Goal: Information Seeking & Learning: Learn about a topic

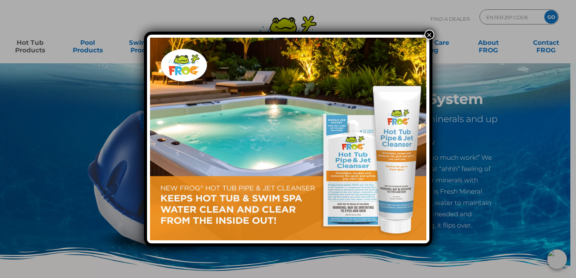
click at [427, 34] on button "×" at bounding box center [429, 35] width 10 height 10
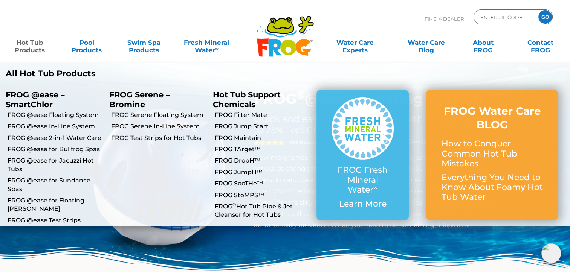
click at [84, 111] on li "FROG @ease Floating System" at bounding box center [52, 114] width 104 height 11
click at [83, 115] on link "FROG @ease Floating System" at bounding box center [56, 115] width 96 height 8
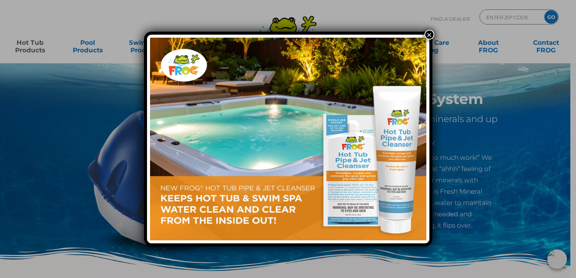
click at [427, 35] on button "×" at bounding box center [429, 35] width 10 height 10
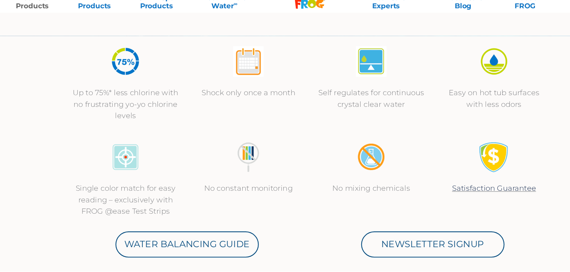
scroll to position [254, 0]
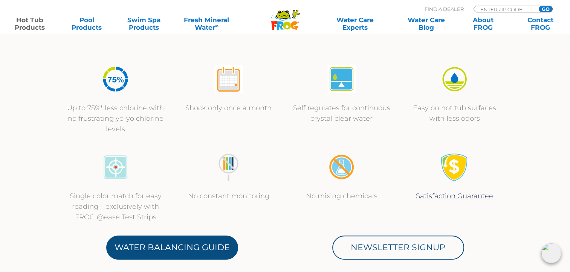
click at [156, 242] on link "Water Balancing Guide" at bounding box center [172, 248] width 132 height 24
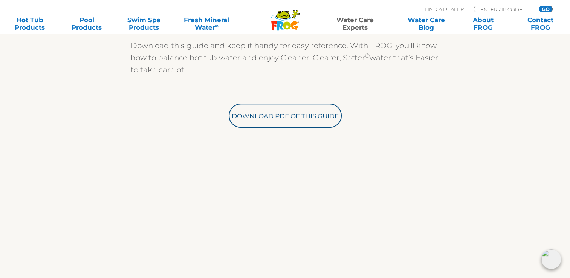
scroll to position [258, 0]
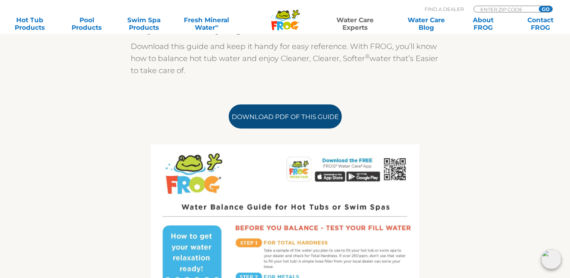
click at [275, 113] on link "Download PDF of this Guide" at bounding box center [285, 116] width 113 height 24
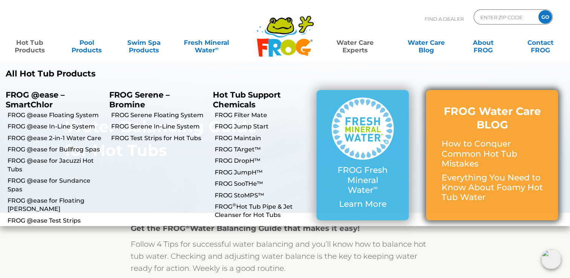
scroll to position [9, 0]
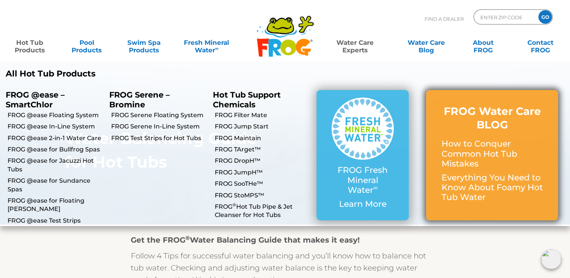
click at [484, 176] on p "Everything You Need to Know About Foamy Hot Tub Water" at bounding box center [492, 188] width 102 height 30
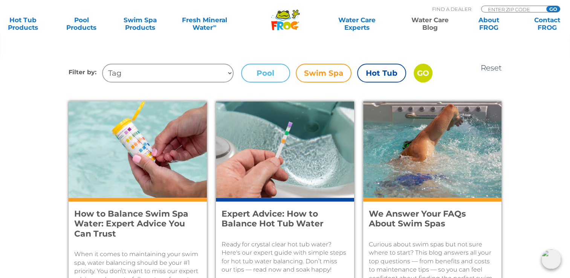
scroll to position [262, 0]
click at [385, 70] on label "Hot Tub" at bounding box center [381, 73] width 49 height 19
click at [0, 0] on input "Hot Tub" at bounding box center [0, 0] width 0 height 0
click at [426, 72] on input "GO" at bounding box center [423, 73] width 19 height 19
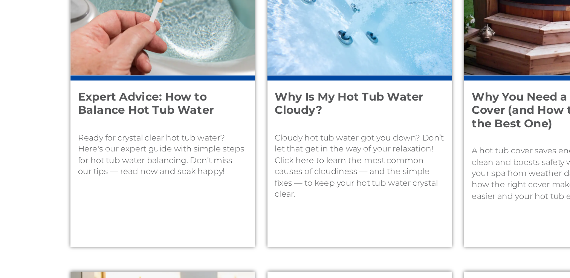
scroll to position [367, 0]
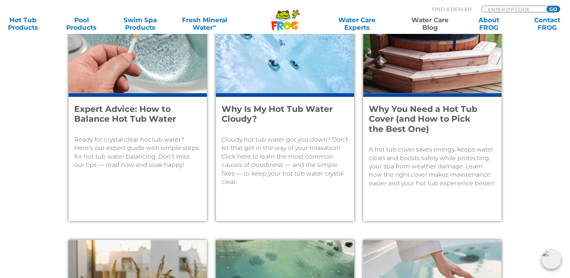
click at [130, 139] on p "Ready for crystal clear hot tub water? Here's our expert guide with simple step…" at bounding box center [137, 153] width 127 height 34
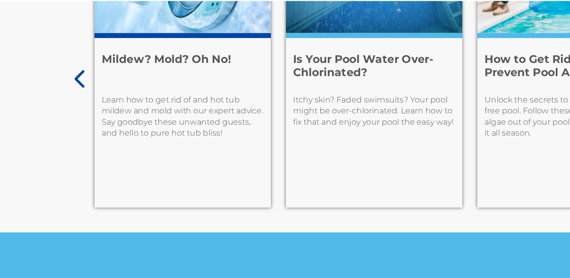
scroll to position [3771, 0]
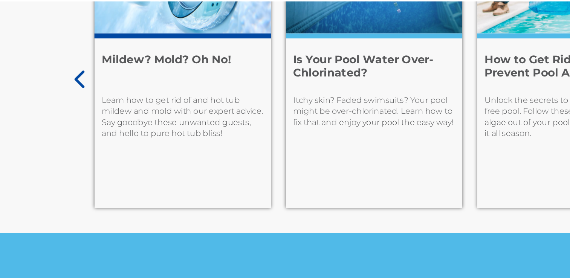
click at [61, 100] on icon at bounding box center [63, 92] width 9 height 15
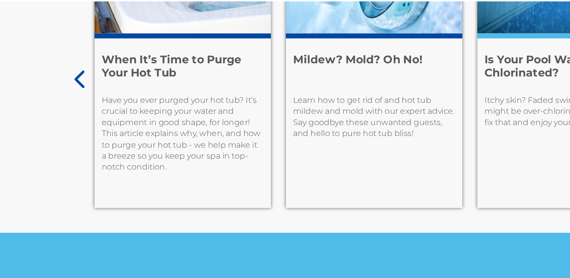
click at [61, 100] on icon at bounding box center [63, 92] width 9 height 15
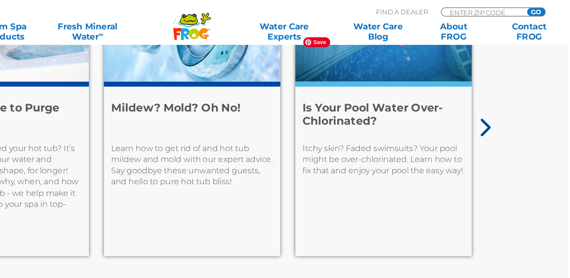
scroll to position [3764, 0]
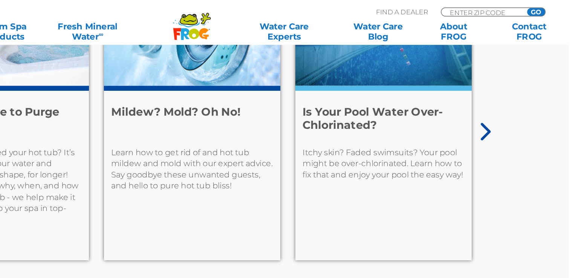
click at [506, 107] on icon at bounding box center [506, 99] width 9 height 15
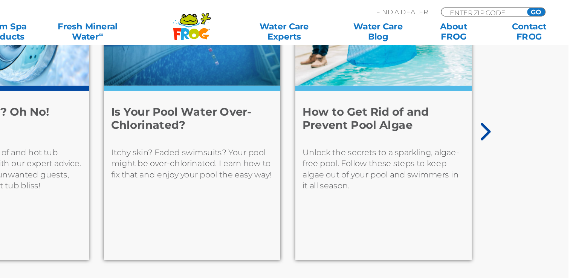
click at [506, 107] on icon at bounding box center [506, 99] width 9 height 15
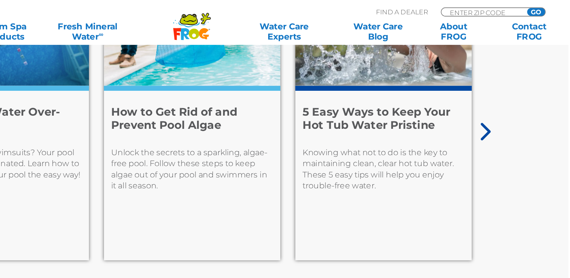
click at [506, 107] on icon at bounding box center [506, 99] width 9 height 15
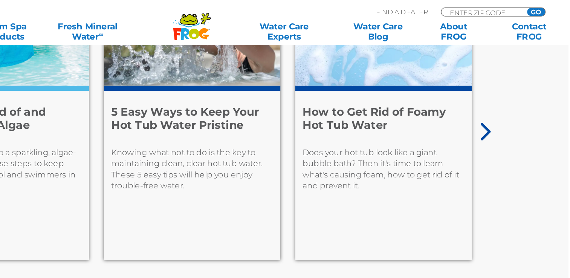
click at [436, 145] on p "Does your hot tub look like a giant bubble bath? Then it's time to learn what's…" at bounding box center [430, 128] width 122 height 34
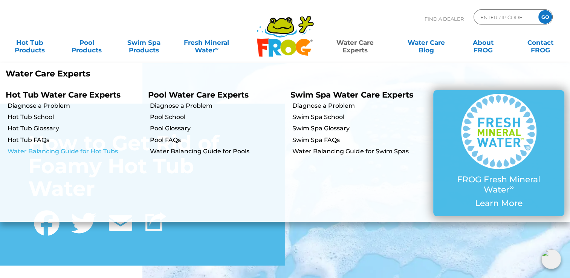
click at [61, 151] on link "Water Balancing Guide for Hot Tubs" at bounding box center [75, 151] width 135 height 8
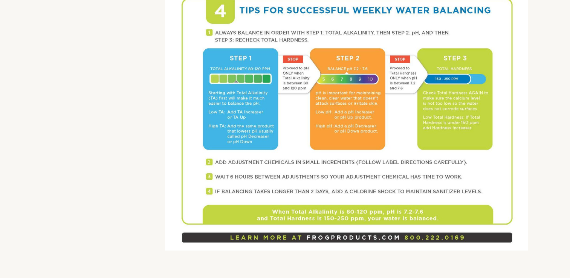
scroll to position [521, 0]
click at [109, 171] on div "Get the FROG ® Water Balancing Guide that makes it easy! Follow 4 Tips for succ…" at bounding box center [285, 1] width 463 height 577
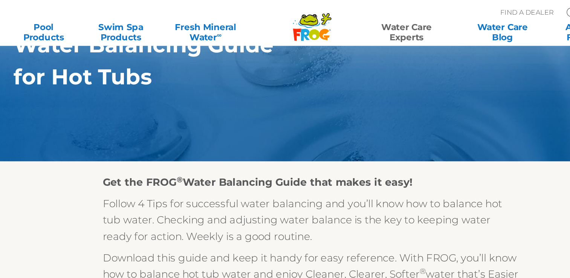
scroll to position [0, 0]
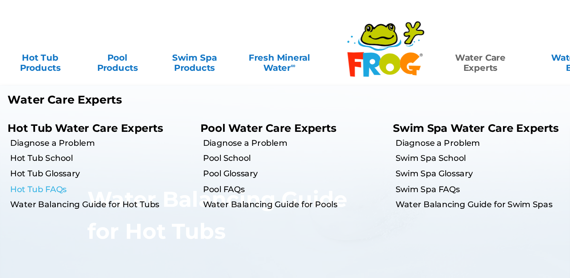
click at [44, 139] on link "Hot Tub FAQs" at bounding box center [75, 140] width 135 height 8
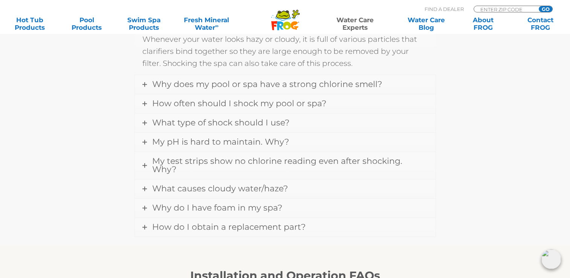
scroll to position [691, 0]
click at [144, 101] on icon at bounding box center [144, 103] width 5 height 5
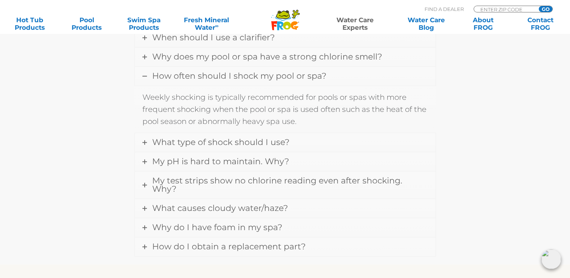
scroll to position [669, 0]
click at [143, 142] on icon at bounding box center [144, 144] width 5 height 5
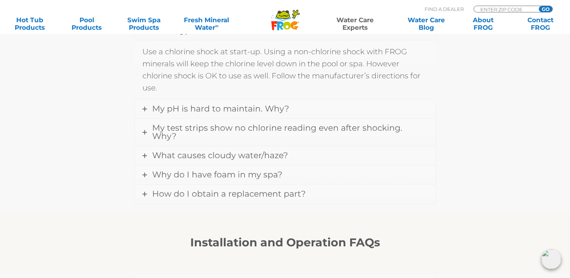
scroll to position [735, 0]
click at [142, 107] on link "My pH is hard to maintain. Why?" at bounding box center [285, 109] width 301 height 19
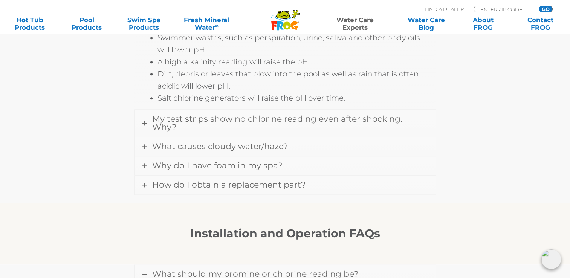
scroll to position [899, 0]
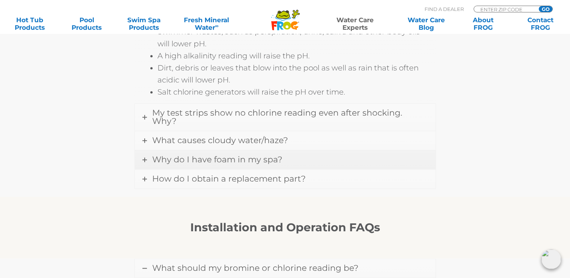
click at [144, 158] on icon at bounding box center [144, 160] width 5 height 5
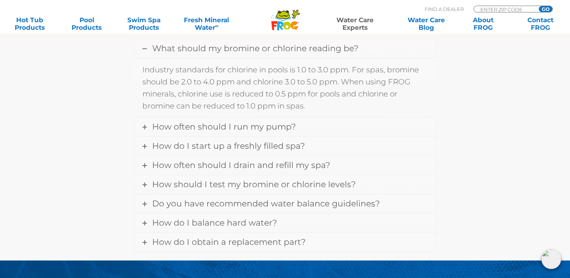
scroll to position [972, 0]
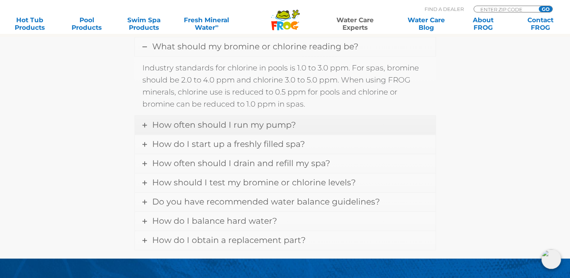
click at [144, 123] on icon at bounding box center [144, 125] width 5 height 5
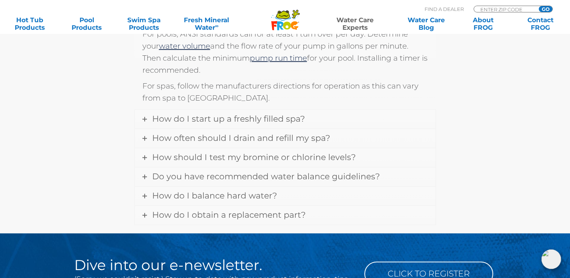
scroll to position [1026, 0]
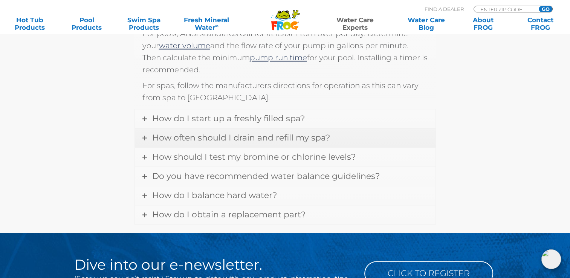
click at [146, 136] on icon at bounding box center [144, 138] width 5 height 5
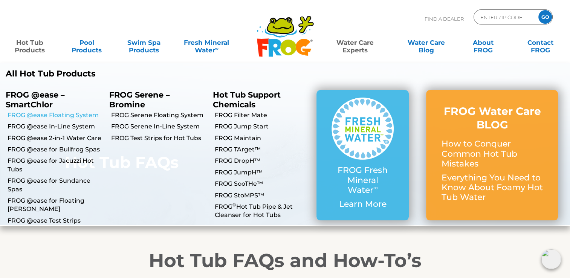
click at [66, 115] on link "FROG @ease Floating System" at bounding box center [56, 115] width 96 height 8
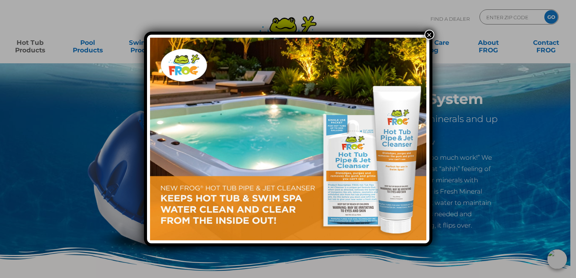
click at [426, 35] on button "×" at bounding box center [429, 35] width 10 height 10
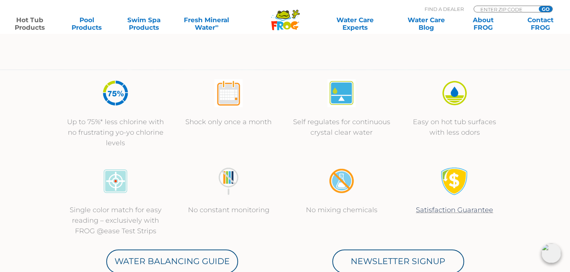
scroll to position [242, 0]
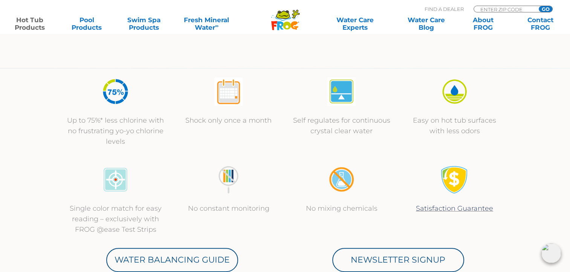
click at [227, 119] on p "Shock only once a month" at bounding box center [229, 120] width 98 height 11
click at [229, 92] on img at bounding box center [228, 92] width 28 height 28
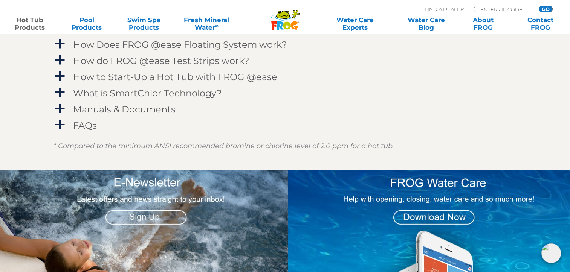
scroll to position [830, 0]
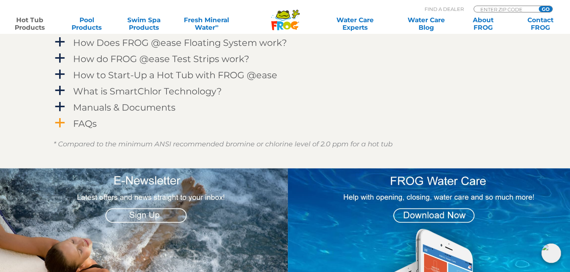
click at [63, 124] on span "a" at bounding box center [59, 123] width 11 height 11
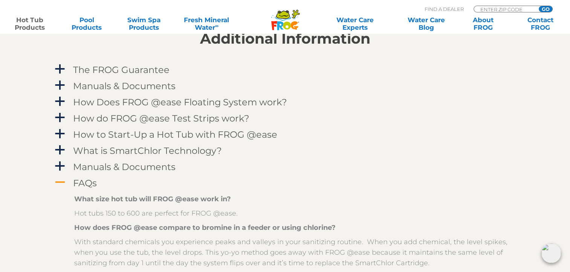
scroll to position [770, 0]
click at [60, 165] on span "a" at bounding box center [59, 167] width 11 height 11
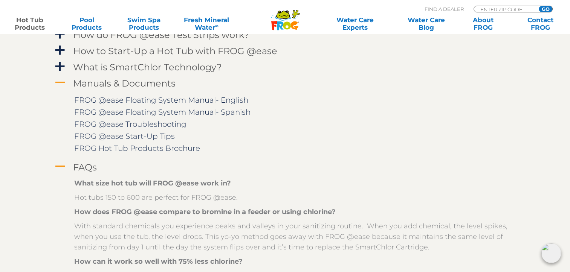
scroll to position [858, 0]
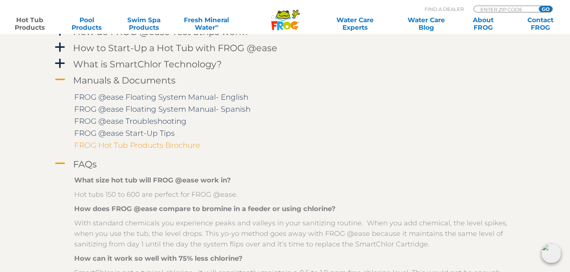
click at [159, 142] on link "FROG Hot Tub Products Brochure" at bounding box center [137, 145] width 126 height 9
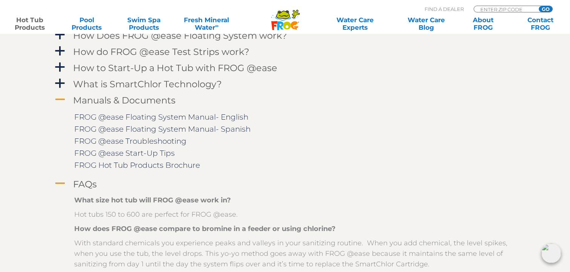
scroll to position [829, 0]
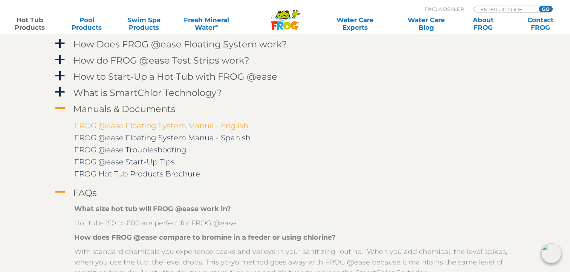
click at [150, 126] on link "FROG @ease Floating System Manual- English" at bounding box center [161, 125] width 174 height 9
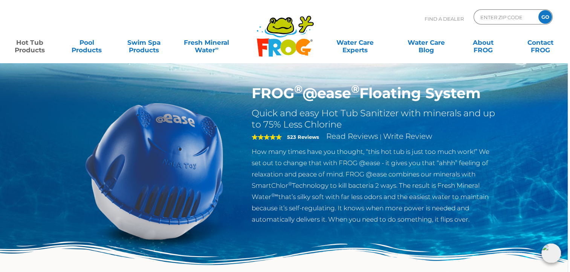
scroll to position [0, 2]
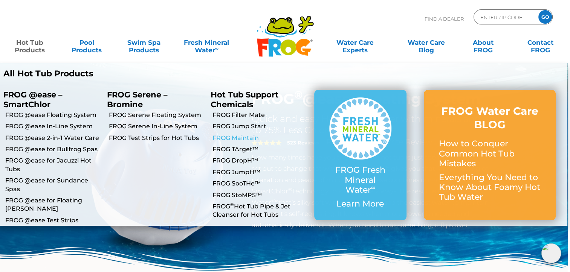
click at [239, 136] on link "FROG Maintain" at bounding box center [261, 138] width 96 height 8
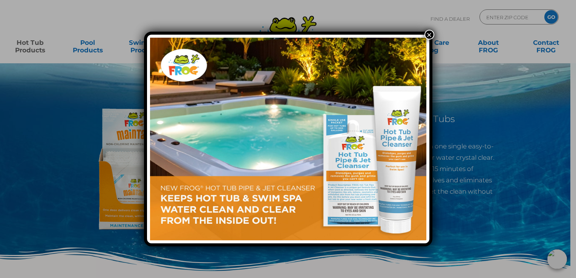
click at [427, 34] on button "×" at bounding box center [429, 35] width 10 height 10
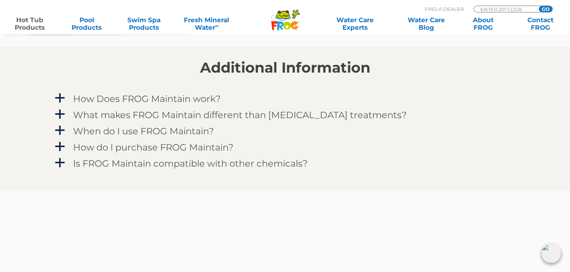
scroll to position [641, 0]
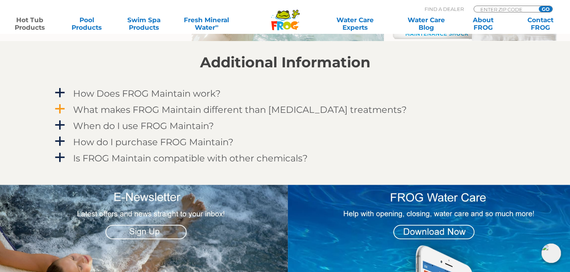
click at [60, 111] on span "a" at bounding box center [59, 109] width 11 height 11
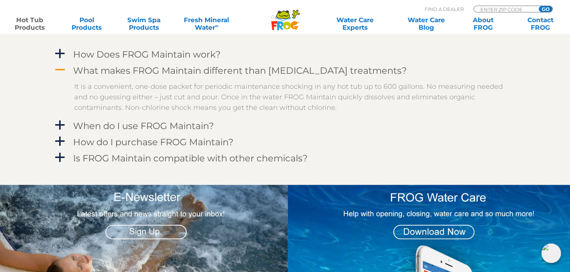
scroll to position [681, 0]
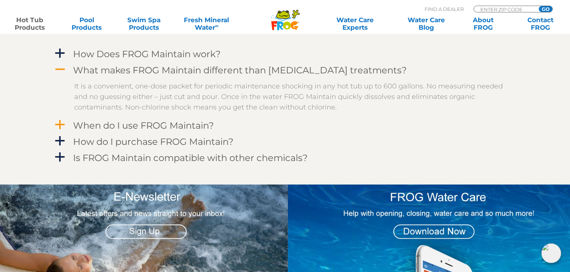
click at [61, 126] on span "a" at bounding box center [59, 124] width 11 height 11
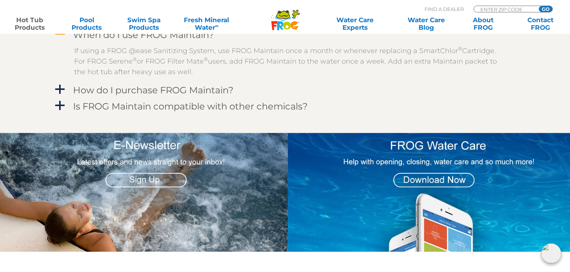
scroll to position [772, 0]
click at [60, 90] on span "a" at bounding box center [59, 89] width 11 height 11
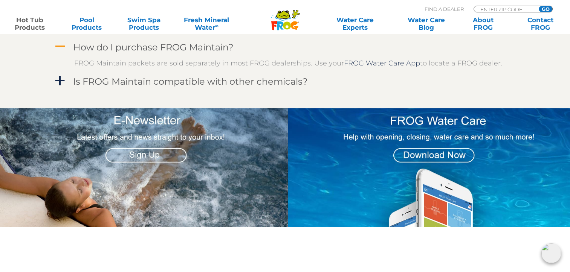
scroll to position [815, 0]
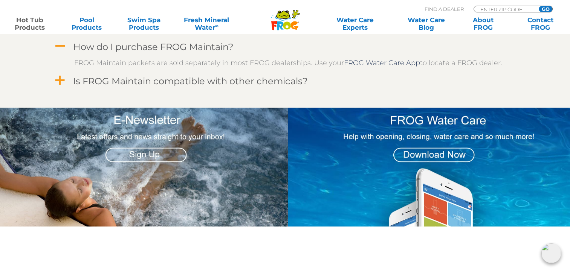
click at [61, 80] on span "a" at bounding box center [59, 80] width 11 height 11
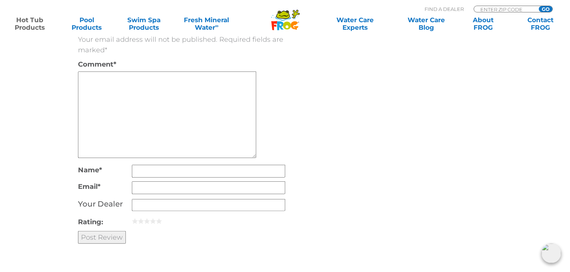
scroll to position [1857, 0]
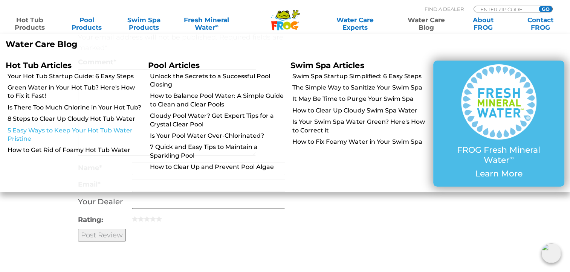
click at [62, 139] on link "5 Easy Ways to Keep Your Hot Tub Water Pristine" at bounding box center [75, 135] width 135 height 17
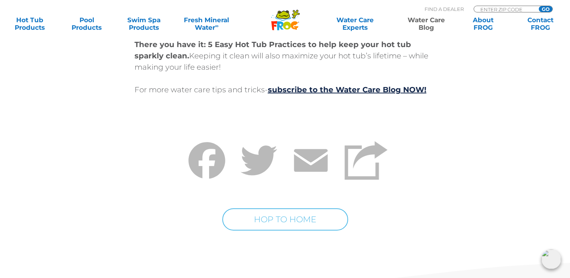
scroll to position [2556, 0]
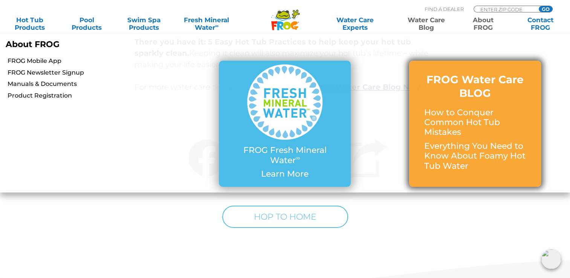
click at [444, 121] on p "How to Conquer Common Hot Tub Mistakes" at bounding box center [475, 123] width 102 height 30
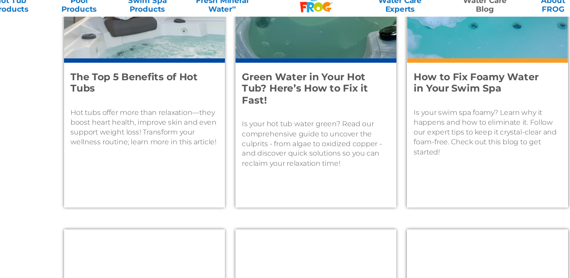
scroll to position [877, 0]
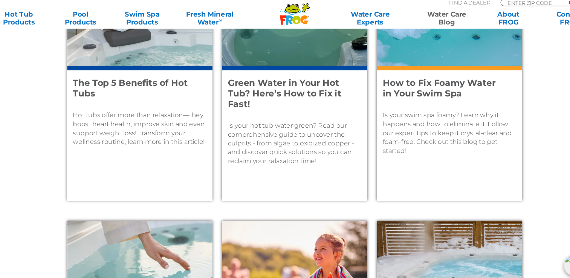
click at [112, 134] on p "Hot tubs offer more than relaxation—they boost heart health, improve skin and e…" at bounding box center [137, 129] width 127 height 34
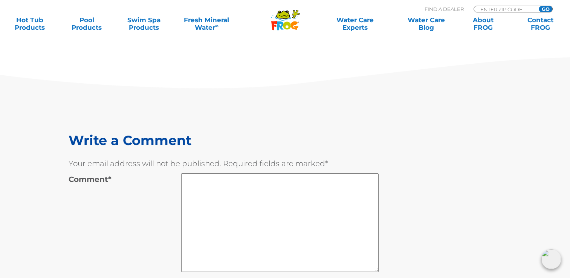
scroll to position [2779, 0]
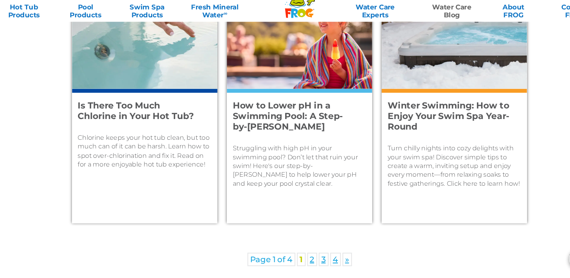
scroll to position [1095, 0]
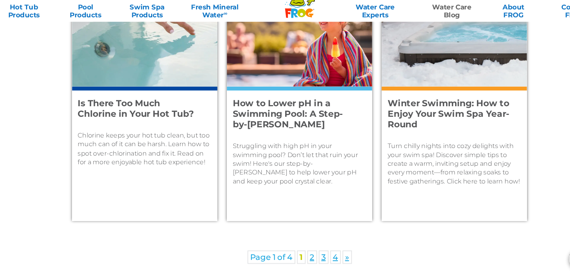
click at [411, 153] on p "Turn chilly nights into cozy delights with your swim spa! Discover simple tips …" at bounding box center [432, 169] width 127 height 42
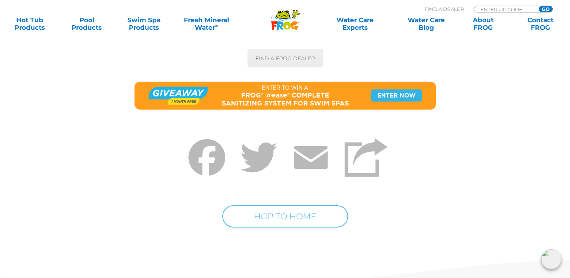
scroll to position [2371, 0]
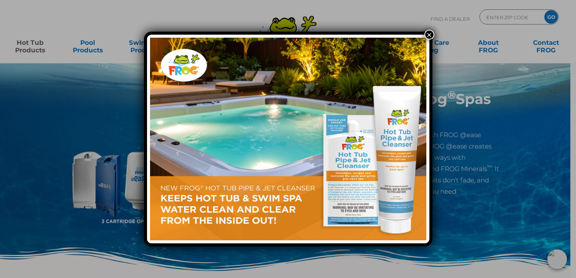
click at [429, 33] on button "×" at bounding box center [429, 35] width 10 height 10
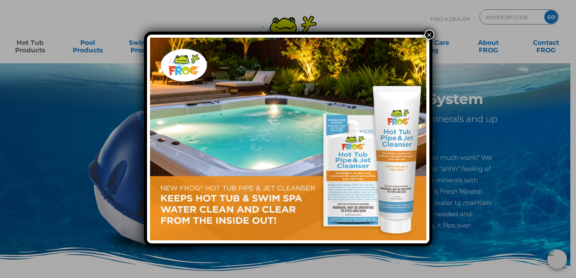
click at [430, 30] on button "×" at bounding box center [429, 35] width 10 height 10
